Goal: Task Accomplishment & Management: Use online tool/utility

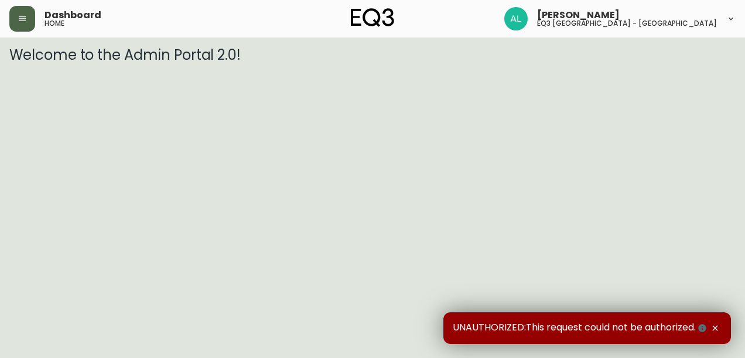
click at [25, 19] on icon "button" at bounding box center [22, 18] width 7 height 5
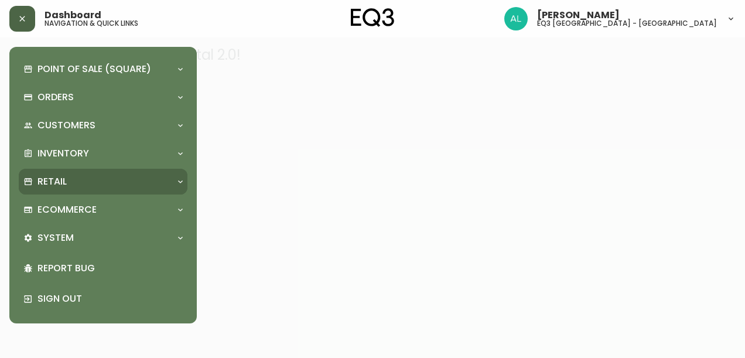
click at [53, 175] on p "Retail" at bounding box center [52, 181] width 29 height 13
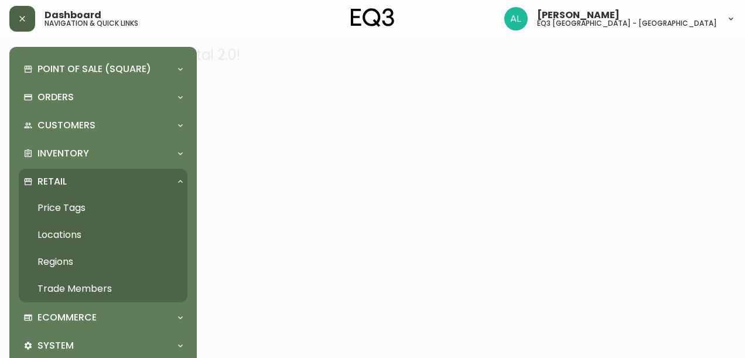
click at [41, 211] on link "Price Tags" at bounding box center [103, 208] width 169 height 27
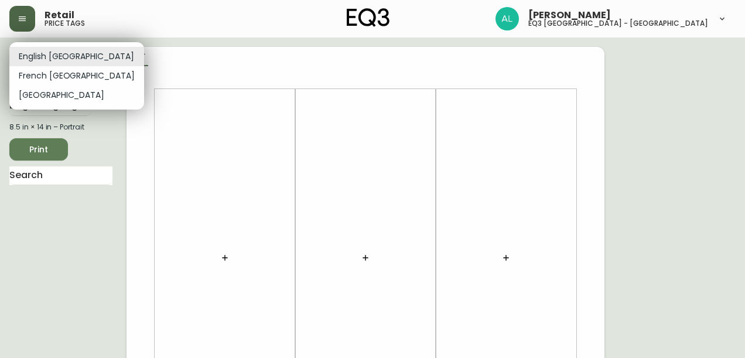
click at [62, 74] on li "French [GEOGRAPHIC_DATA]" at bounding box center [76, 75] width 135 height 19
type input "fr_CA"
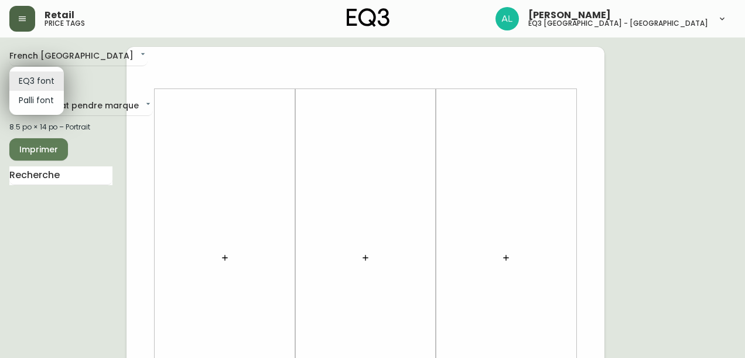
click at [42, 82] on li "EQ3 font" at bounding box center [36, 80] width 54 height 19
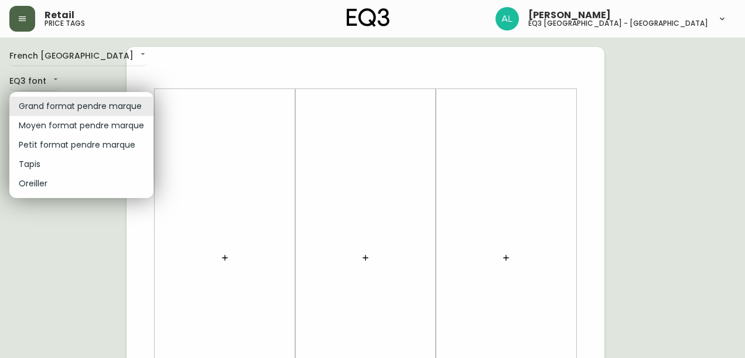
click at [55, 148] on li "Petit format pendre marque" at bounding box center [81, 144] width 144 height 19
type input "small"
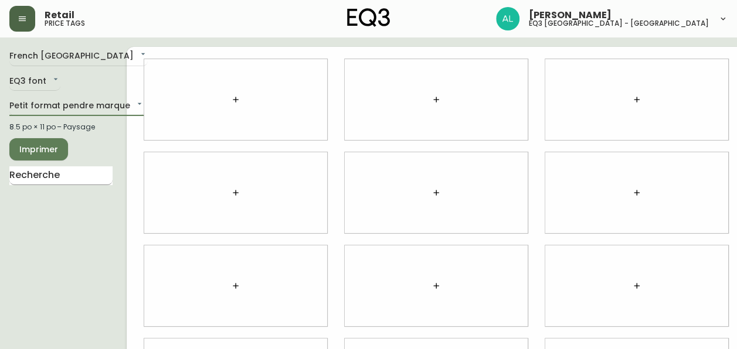
click at [54, 172] on input "text" at bounding box center [60, 175] width 103 height 19
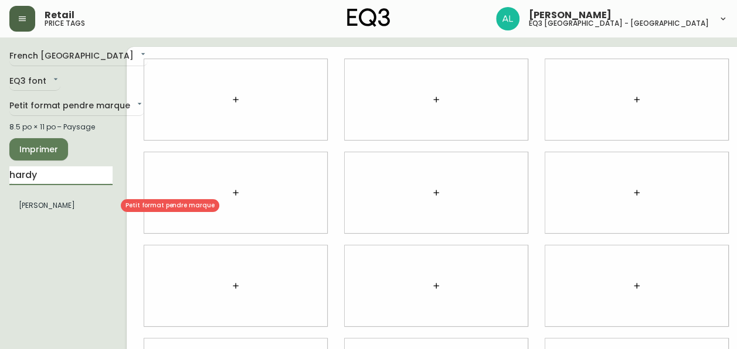
type input "hardy"
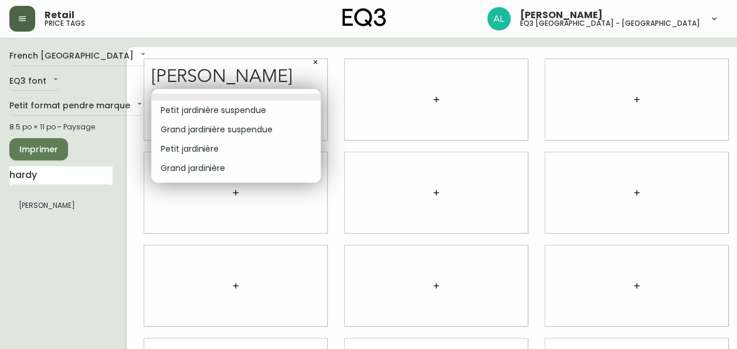
click at [314, 96] on body "Retail price tags [PERSON_NAME] eq3 [GEOGRAPHIC_DATA] - [GEOGRAPHIC_DATA][PERSO…" at bounding box center [368, 262] width 737 height 525
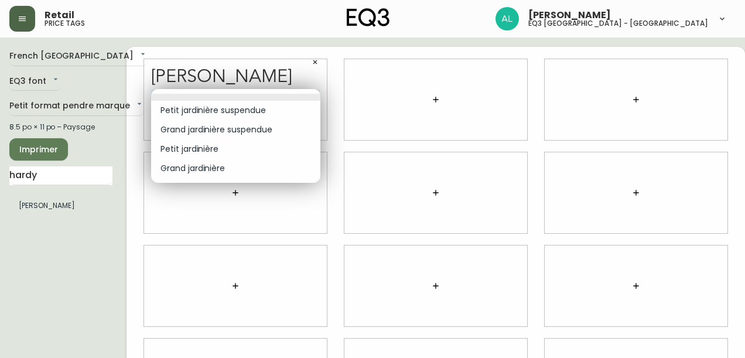
click at [208, 148] on li "Petit jardinière" at bounding box center [235, 148] width 169 height 19
type input "2"
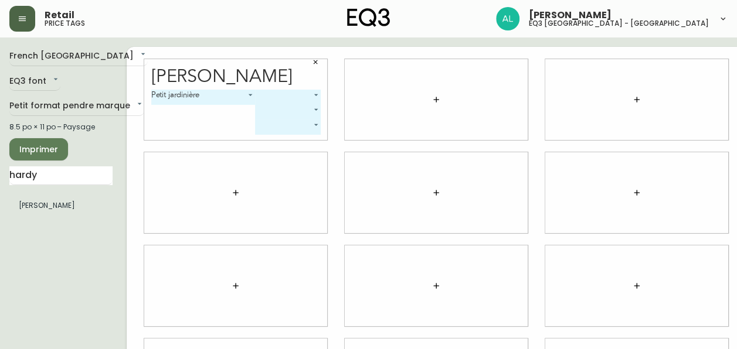
click at [316, 92] on body "Retail price tags [PERSON_NAME] eq3 [GEOGRAPHIC_DATA] - [GEOGRAPHIC_DATA][PERSO…" at bounding box center [368, 262] width 737 height 525
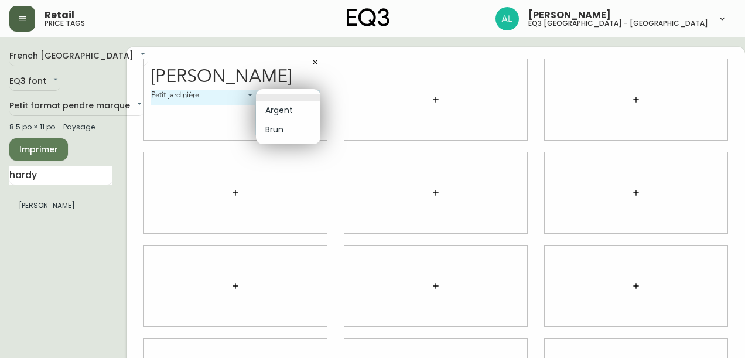
click at [291, 110] on li "Argent" at bounding box center [288, 110] width 64 height 19
type input "0"
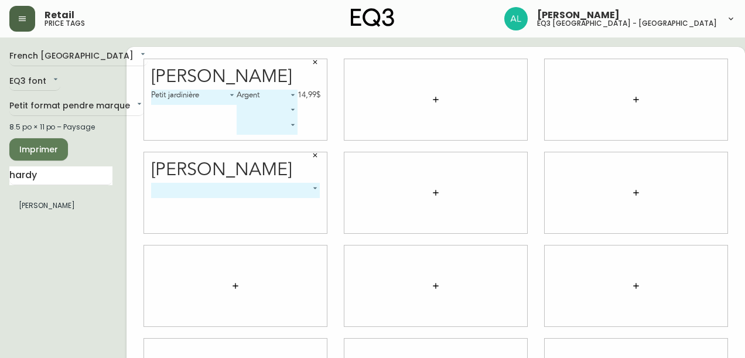
click at [316, 186] on body "Retail price tags [PERSON_NAME] eq3 [GEOGRAPHIC_DATA] - [GEOGRAPHIC_DATA][PERSO…" at bounding box center [372, 262] width 745 height 525
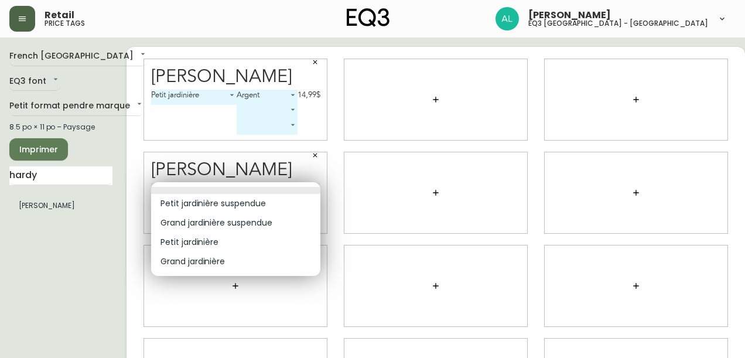
click at [208, 259] on li "Grand jardinière" at bounding box center [235, 261] width 169 height 19
type input "3"
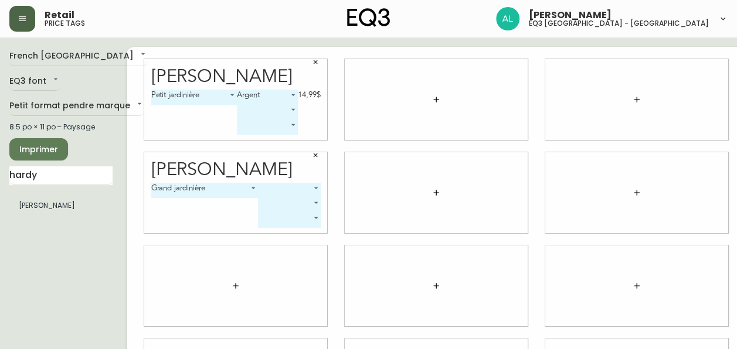
click at [314, 187] on body "Retail price tags [PERSON_NAME] eq3 [GEOGRAPHIC_DATA] - [GEOGRAPHIC_DATA][PERSO…" at bounding box center [368, 262] width 737 height 525
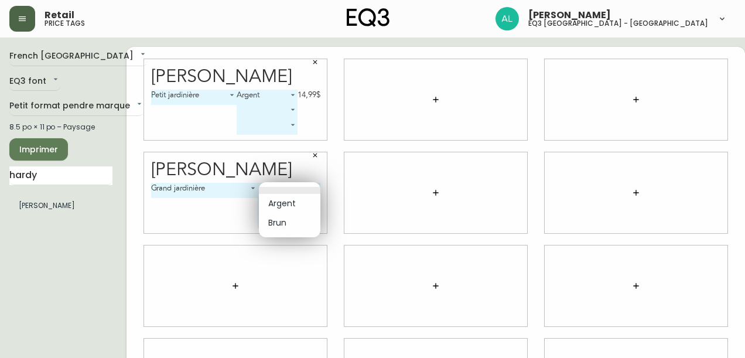
click at [286, 224] on li "Brun" at bounding box center [290, 222] width 62 height 19
type input "1"
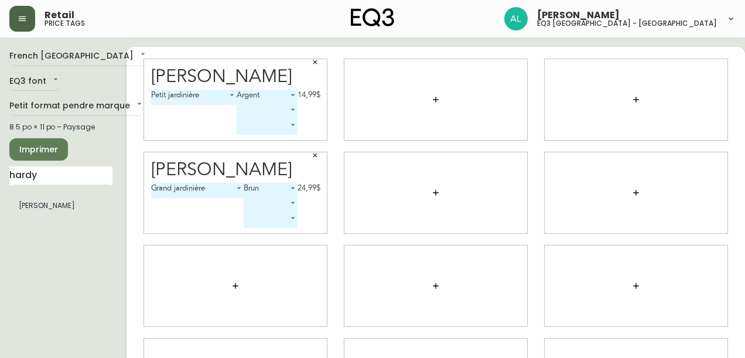
click at [293, 204] on body "Retail price tags [PERSON_NAME] eq3 [GEOGRAPHIC_DATA] - [GEOGRAPHIC_DATA][PERSO…" at bounding box center [372, 262] width 745 height 525
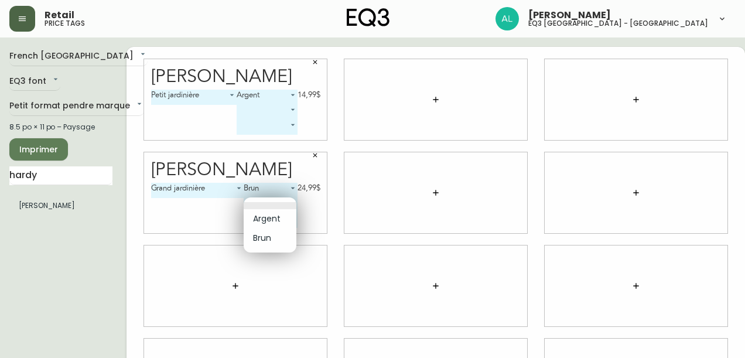
click at [282, 218] on li "Argent" at bounding box center [270, 218] width 53 height 19
type input "0"
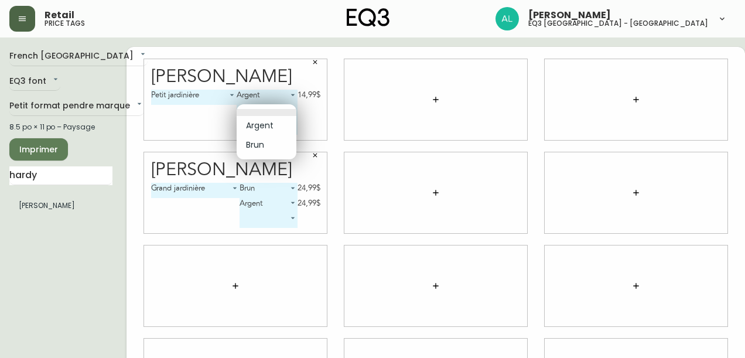
click at [292, 108] on body "Retail price tags [PERSON_NAME] eq3 [GEOGRAPHIC_DATA] - [GEOGRAPHIC_DATA][PERSO…" at bounding box center [372, 262] width 745 height 525
click at [257, 146] on li "Brun" at bounding box center [267, 144] width 60 height 19
type input "1"
